Goal: Task Accomplishment & Management: Manage account settings

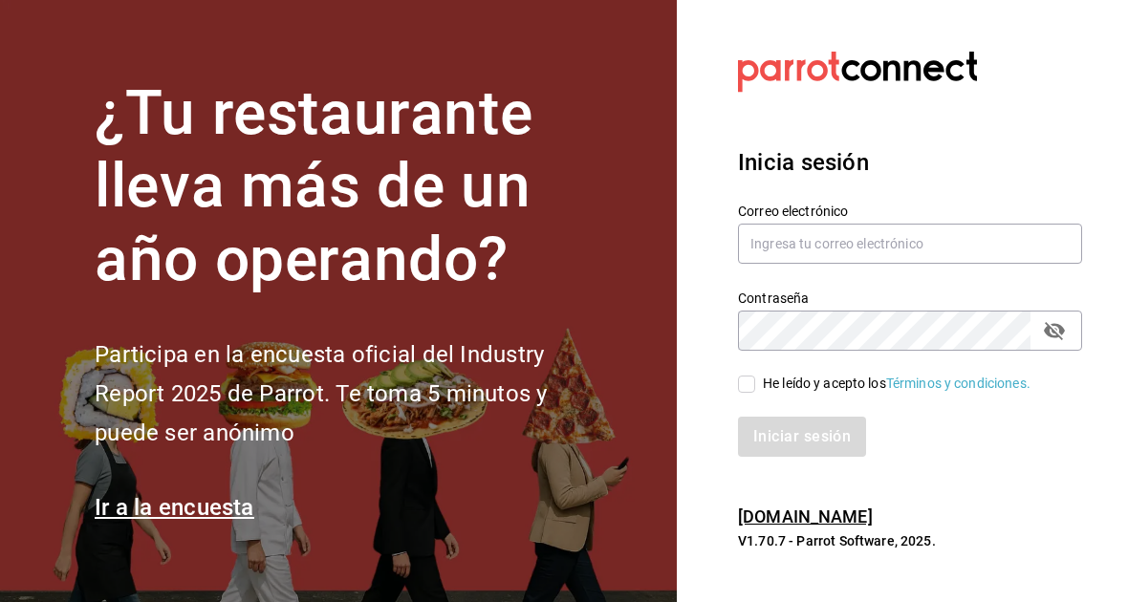
scroll to position [67, 0]
click at [802, 240] on input "text" at bounding box center [910, 244] width 344 height 40
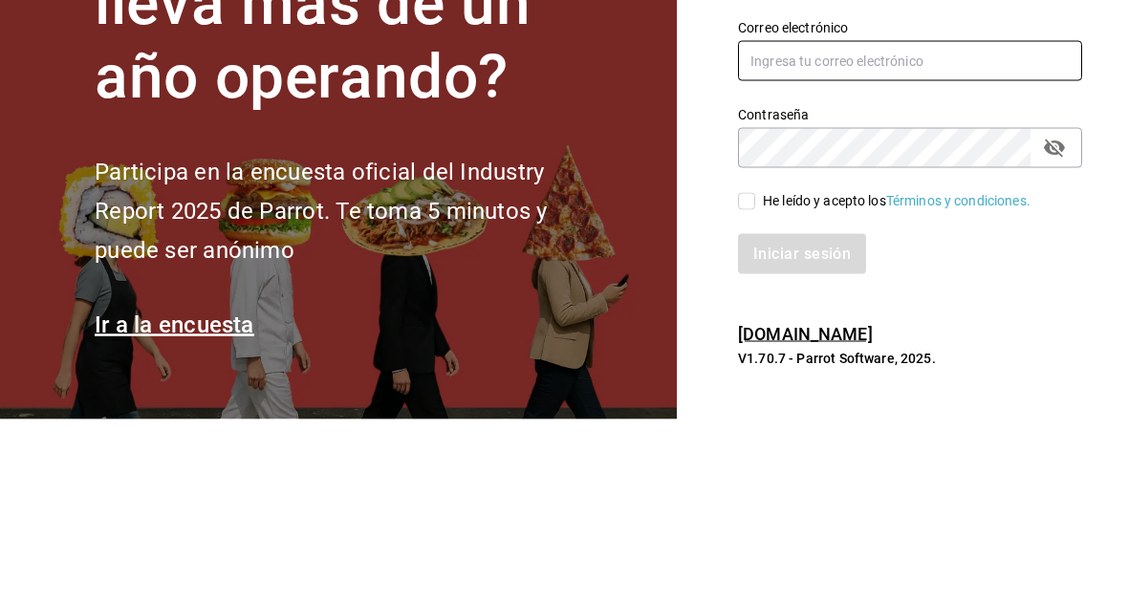
type input "[PERSON_NAME][EMAIL_ADDRESS][PERSON_NAME][DOMAIN_NAME]"
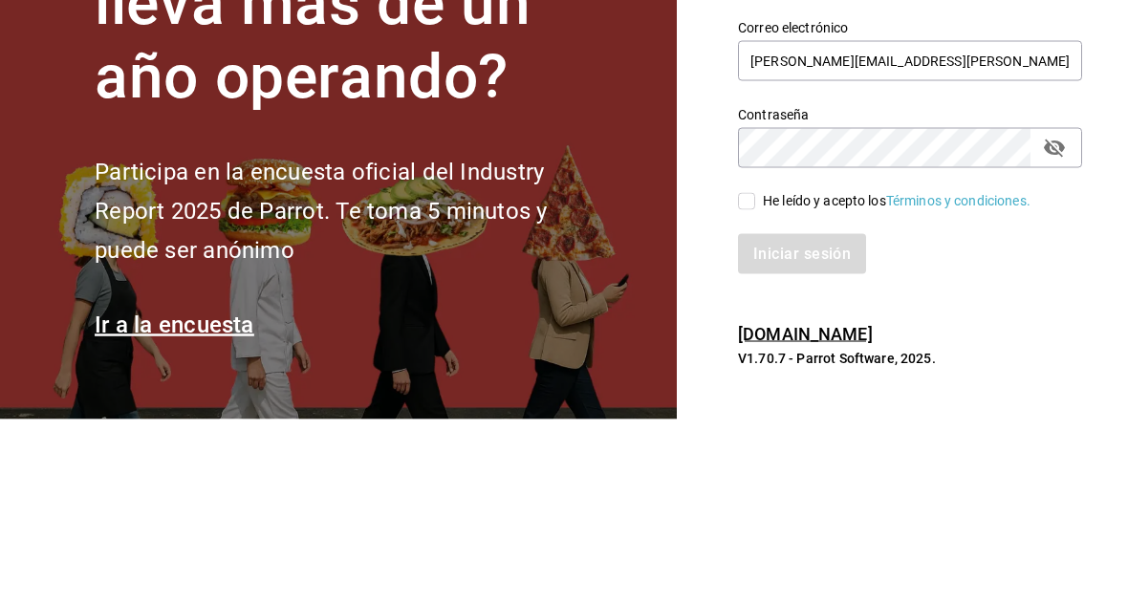
scroll to position [132, 0]
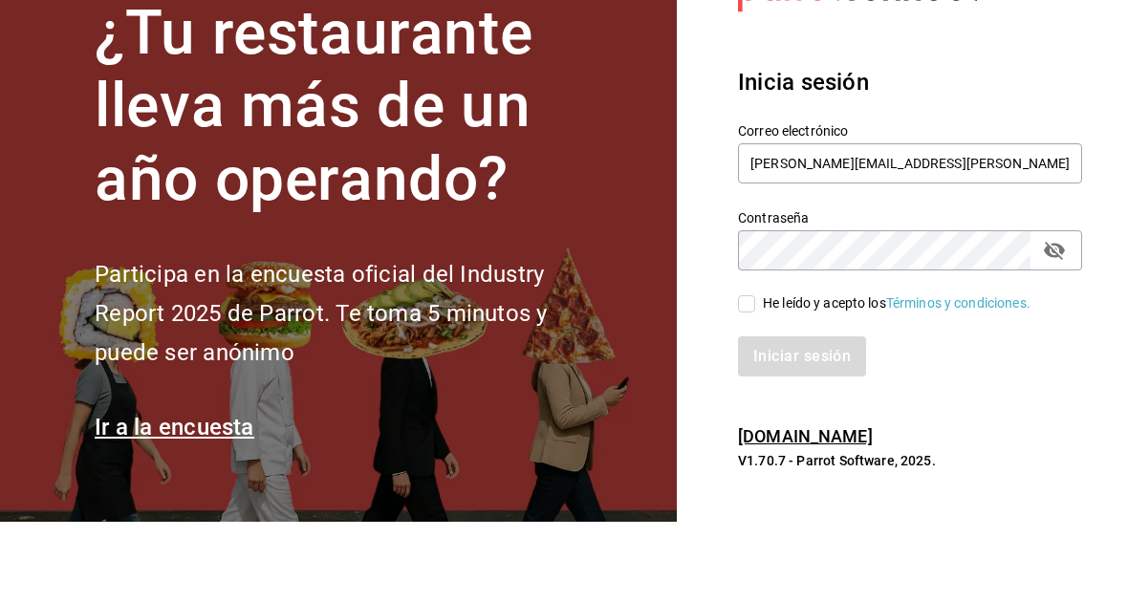
click at [754, 376] on input "He leído y acepto los Términos y condiciones." at bounding box center [746, 384] width 17 height 17
checkbox input "true"
click at [826, 417] on button "Iniciar sesión" at bounding box center [803, 437] width 130 height 40
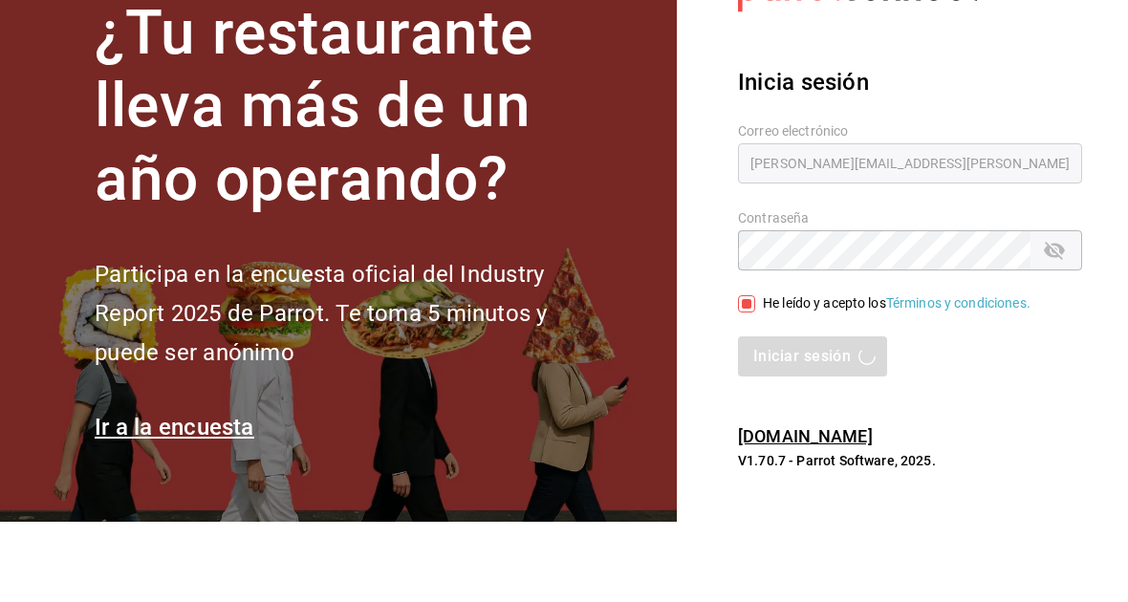
scroll to position [56, 0]
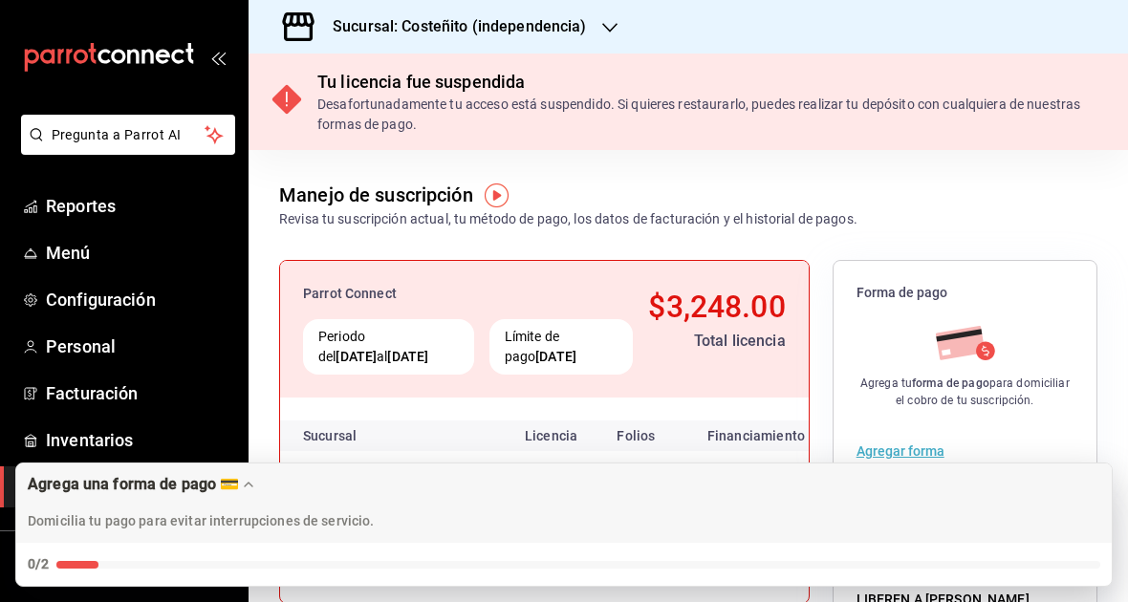
click at [602, 23] on icon "button" at bounding box center [609, 27] width 15 height 15
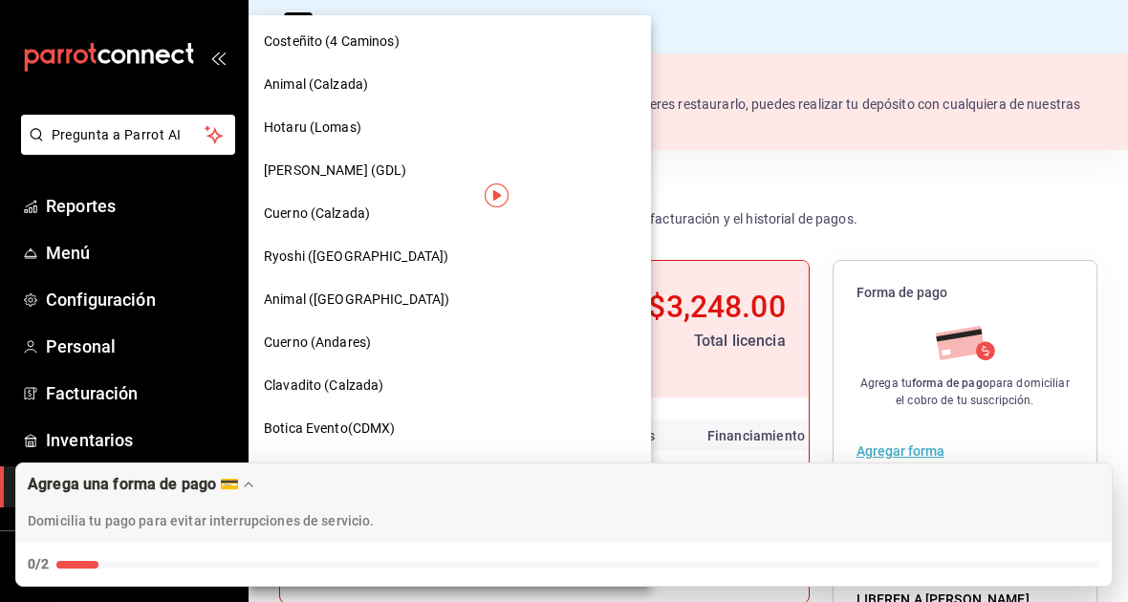
scroll to position [1293, 0]
click at [814, 151] on div at bounding box center [564, 301] width 1128 height 602
